Goal: Task Accomplishment & Management: Manage account settings

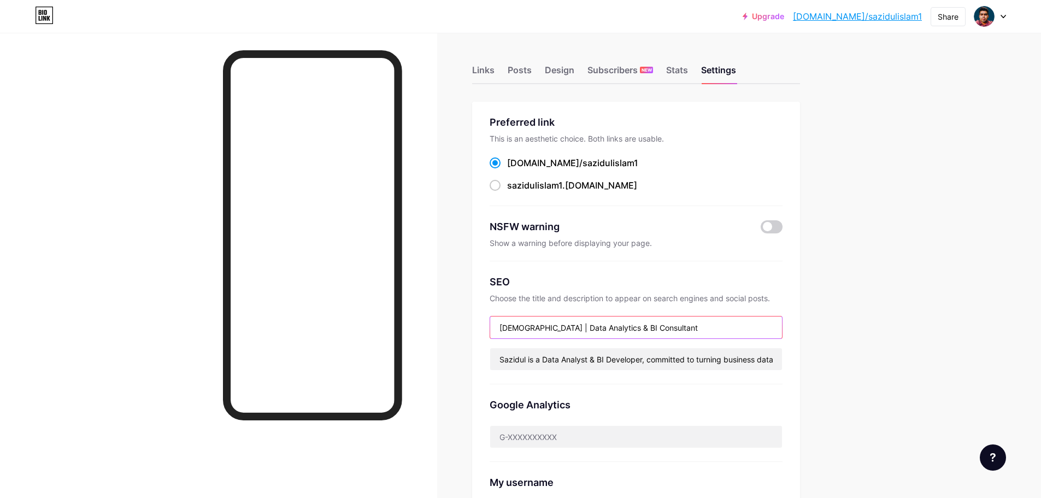
drag, startPoint x: 670, startPoint y: 328, endPoint x: 559, endPoint y: 324, distance: 110.5
click at [559, 324] on input "[DEMOGRAPHIC_DATA] | Data Analytics & BI Consultant" at bounding box center [636, 328] width 292 height 22
paste input "st & BI Developer"
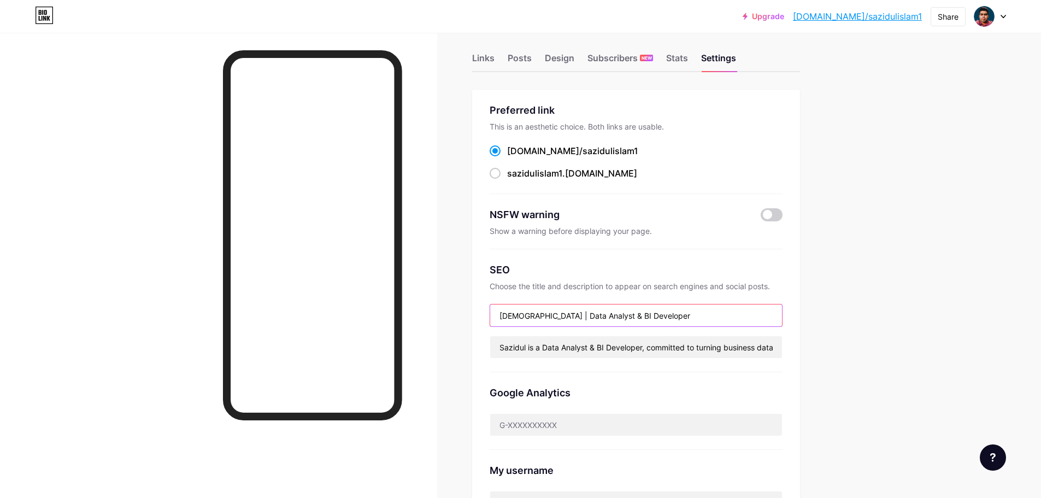
scroll to position [8, 0]
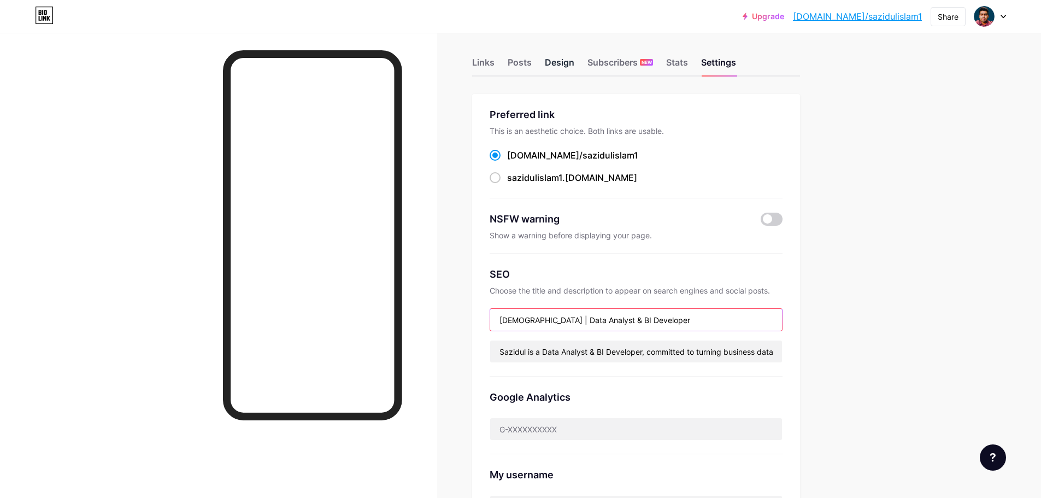
type input "[DEMOGRAPHIC_DATA] | Data Analyst & BI Developer"
click at [571, 63] on div "Design" at bounding box center [560, 66] width 30 height 20
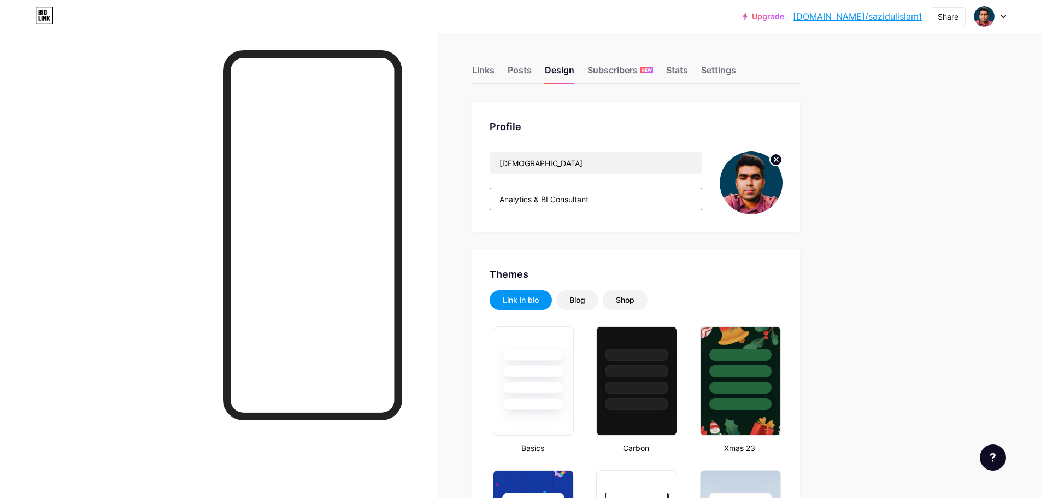
click at [593, 202] on input "Analytics & BI Consultant" at bounding box center [596, 199] width 212 height 22
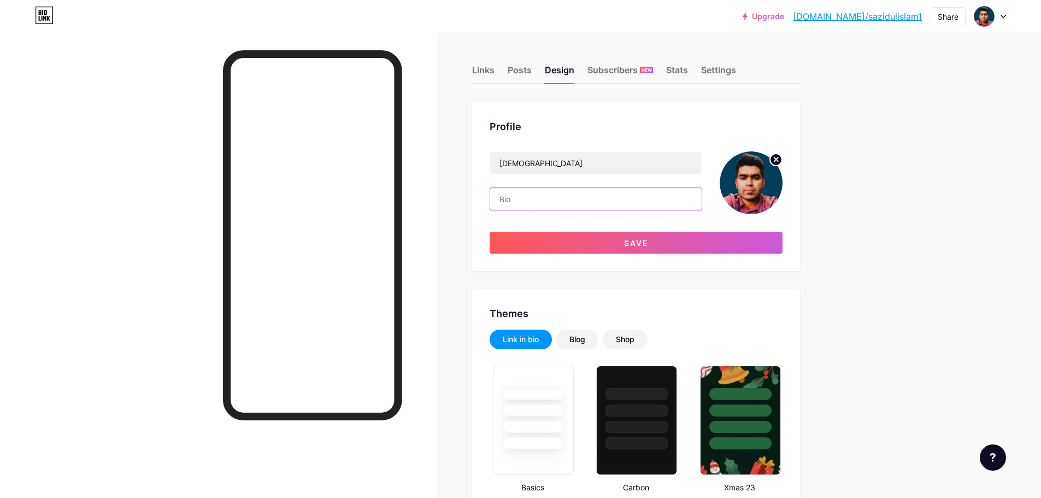
paste input "Data Analyst & BI Developer"
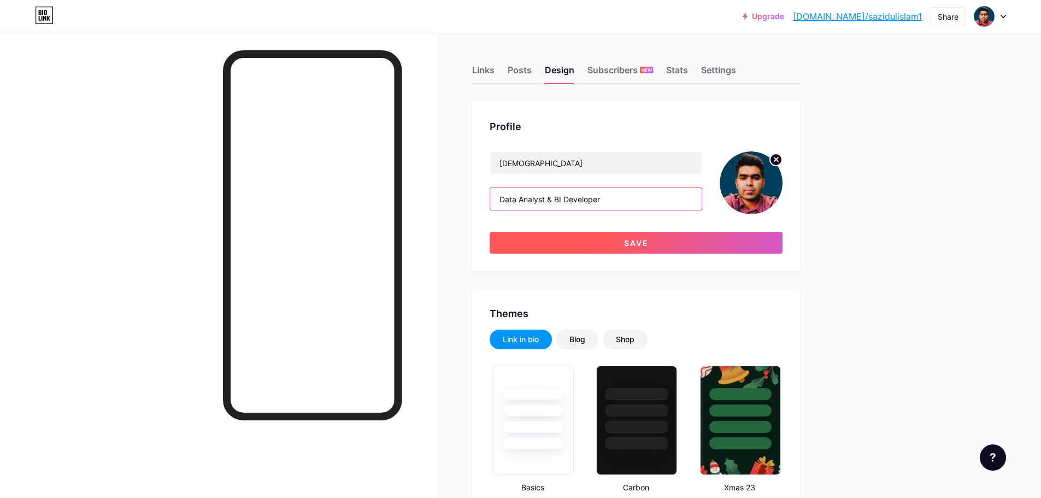
type input "Data Analyst & BI Developer"
click at [602, 239] on button "Save" at bounding box center [636, 243] width 293 height 22
